Goal: Find contact information: Find contact information

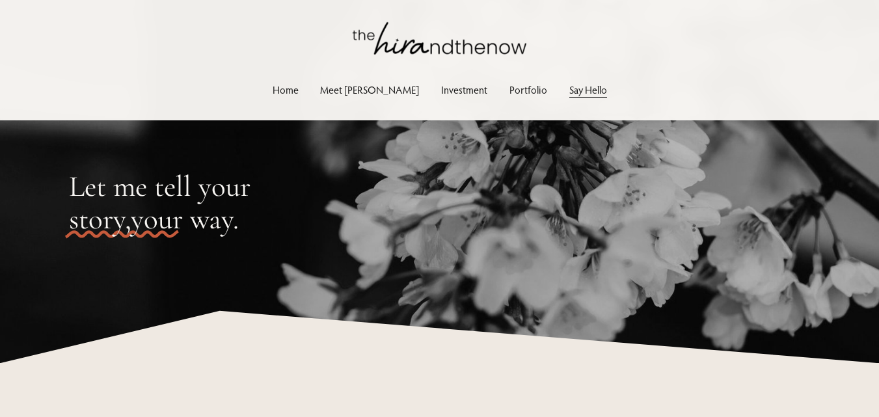
click at [375, 98] on link "Meet [PERSON_NAME]" at bounding box center [369, 90] width 99 height 18
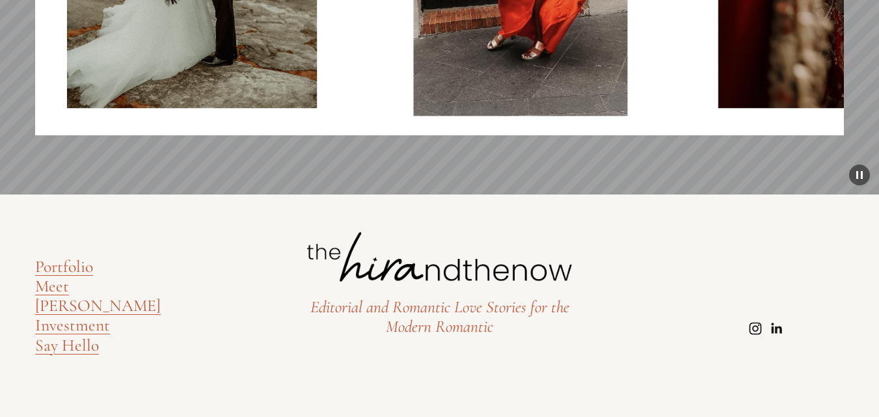
scroll to position [3485, 0]
